Goal: Share content: Share content

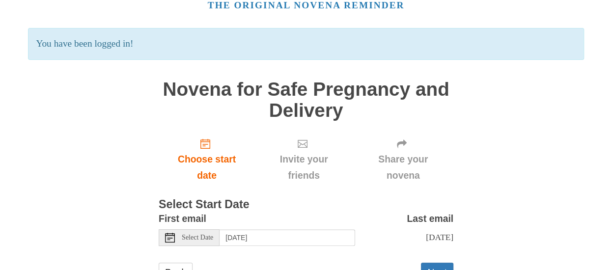
scroll to position [98, 0]
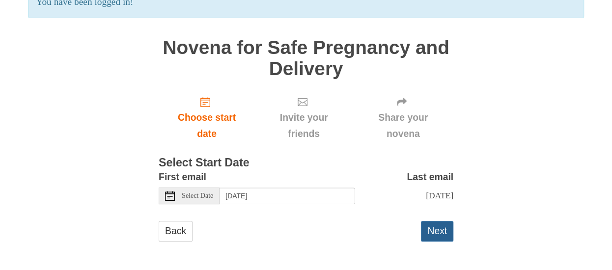
click at [430, 233] on button "Next" at bounding box center [437, 231] width 32 height 20
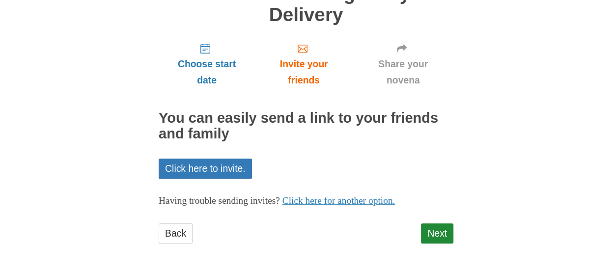
scroll to position [100, 0]
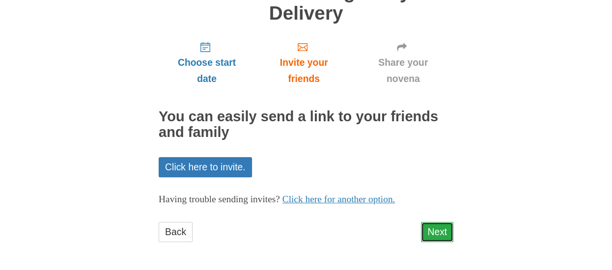
click at [431, 229] on link "Next" at bounding box center [437, 232] width 32 height 20
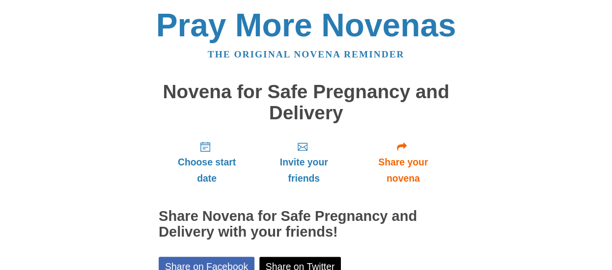
scroll to position [49, 0]
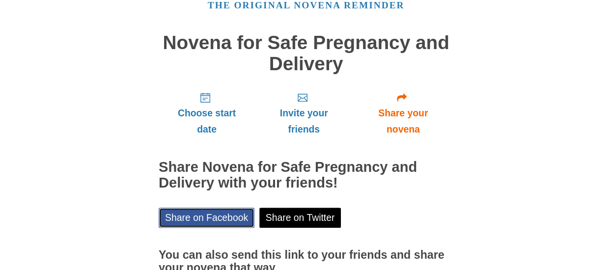
click at [205, 219] on link "Share on Facebook" at bounding box center [207, 218] width 96 height 20
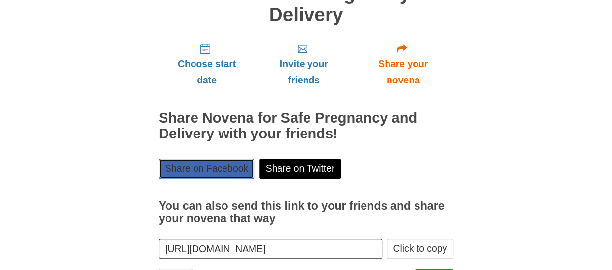
scroll to position [144, 0]
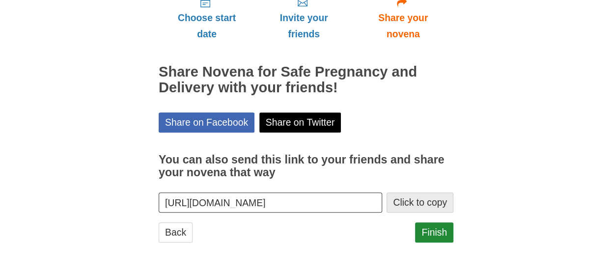
click at [423, 205] on button "Click to copy" at bounding box center [420, 203] width 67 height 20
click at [438, 230] on link "Finish" at bounding box center [434, 233] width 38 height 20
